Goal: Information Seeking & Learning: Learn about a topic

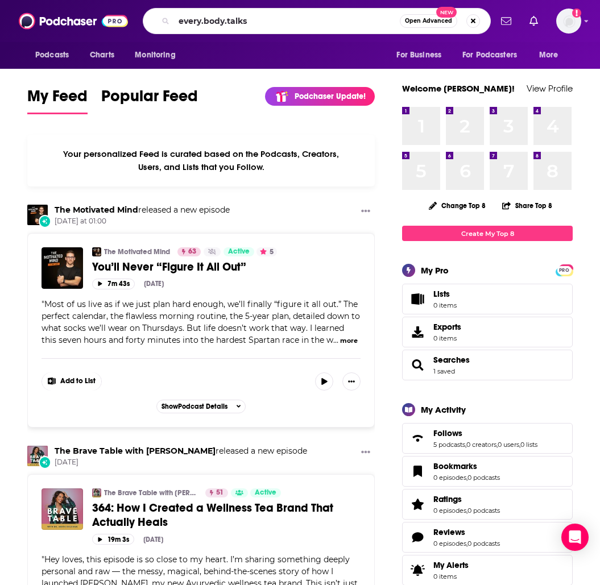
type input "every.body.talks"
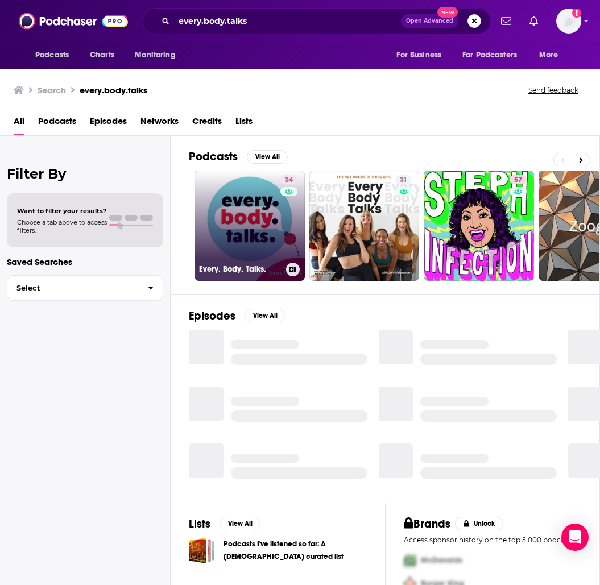
click at [223, 205] on link "34 Every. Body. Talks." at bounding box center [249, 226] width 110 height 110
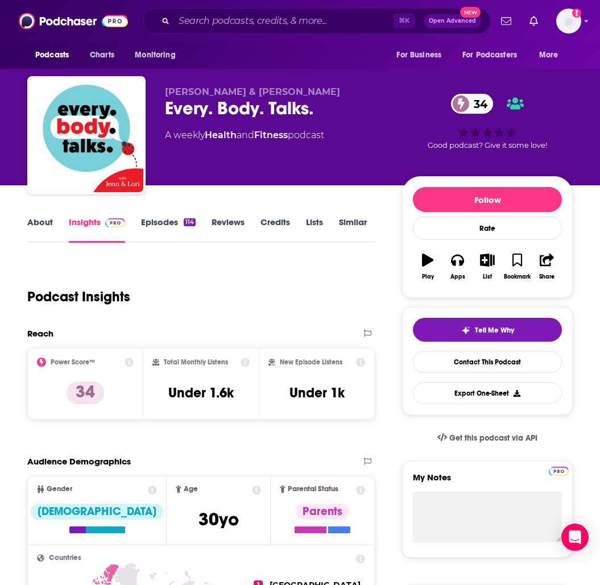
click at [169, 218] on link "Episodes 114" at bounding box center [168, 230] width 55 height 26
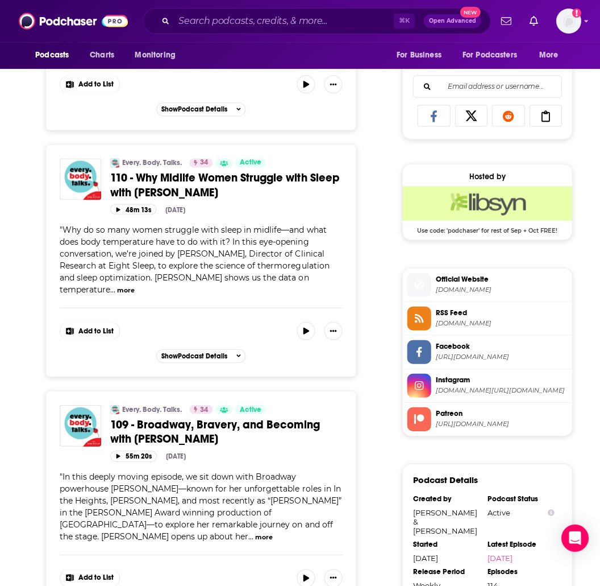
scroll to position [582, 0]
